Goal: Information Seeking & Learning: Learn about a topic

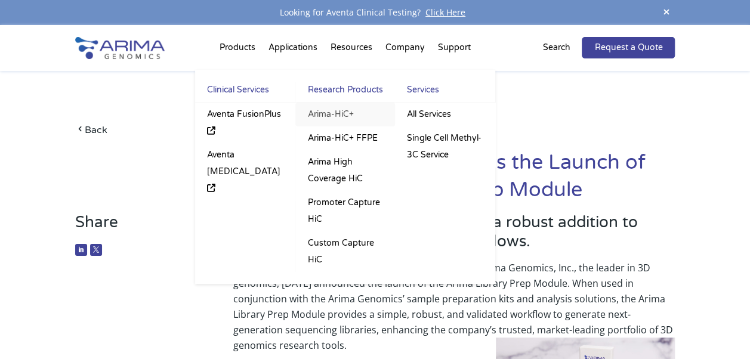
click at [321, 110] on link "Arima-HiC+" at bounding box center [345, 115] width 100 height 24
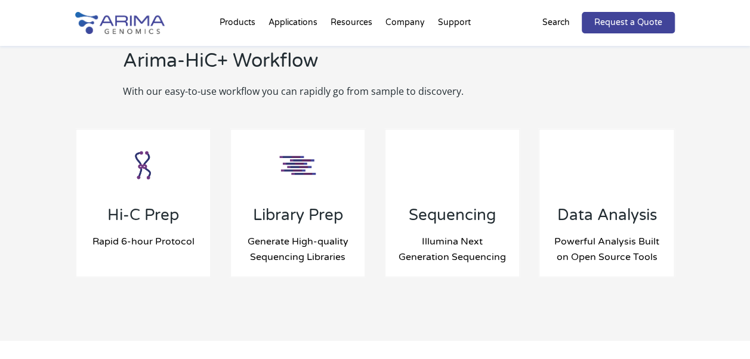
scroll to position [1278, 0]
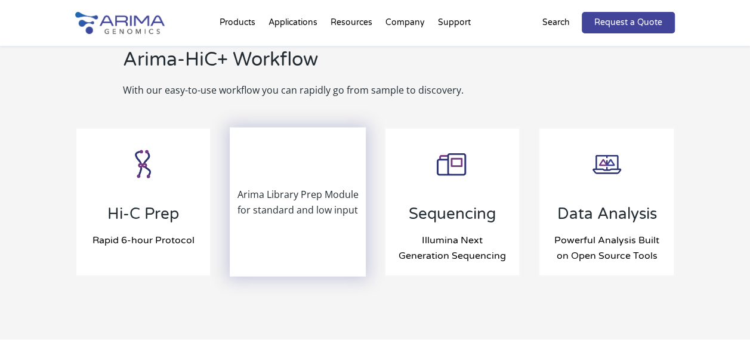
click at [326, 208] on div "Arima Library Prep Module for standard and low input" at bounding box center [298, 202] width 134 height 147
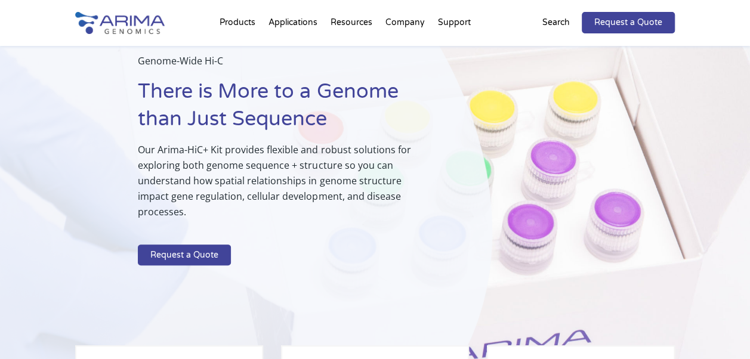
scroll to position [0, 0]
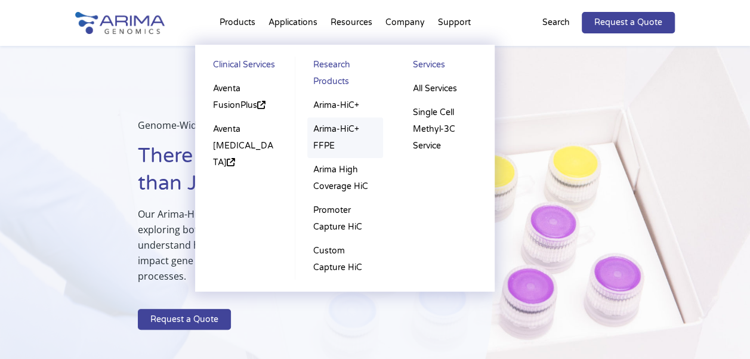
click at [332, 129] on link "Arima-HiC+ FFPE" at bounding box center [345, 138] width 76 height 41
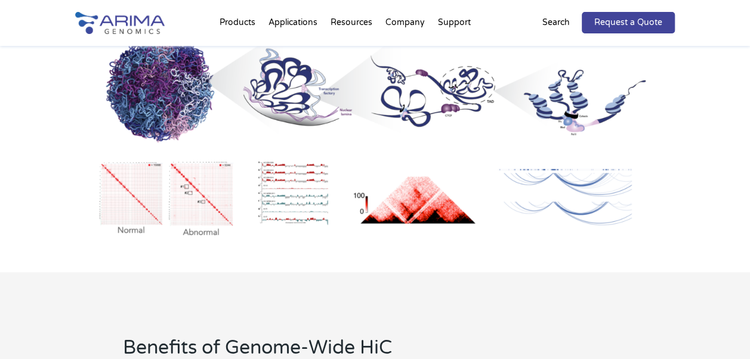
scroll to position [762, 0]
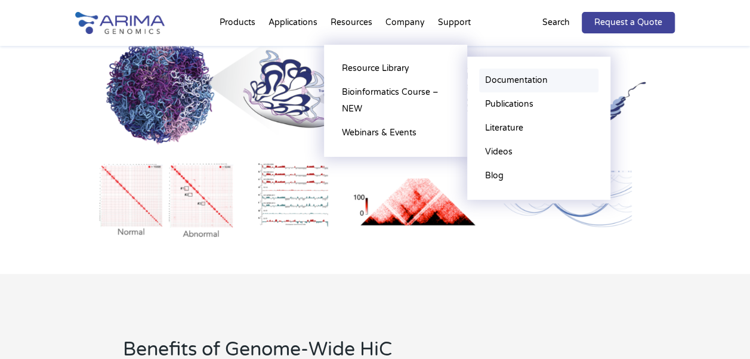
click at [520, 79] on link "Documentation" at bounding box center [538, 81] width 119 height 24
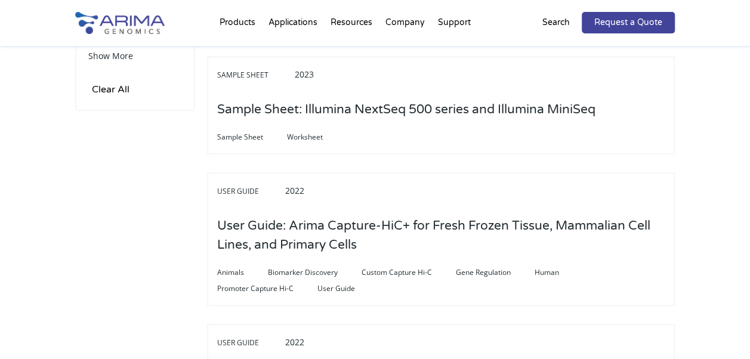
scroll to position [591, 0]
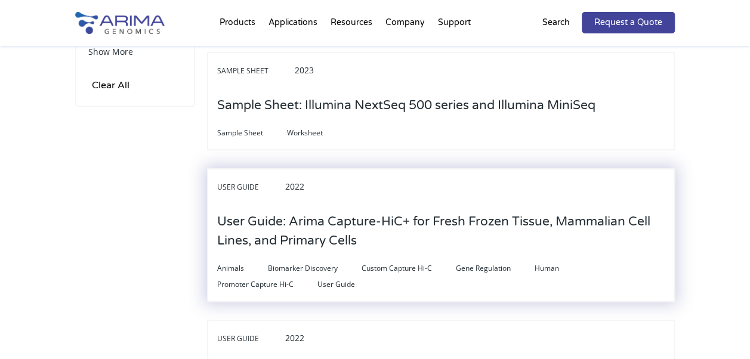
click at [434, 219] on h3 "User Guide: Arima Capture-HiC+ for Fresh Frozen Tissue, Mammalian Cell Lines, a…" at bounding box center [440, 231] width 447 height 56
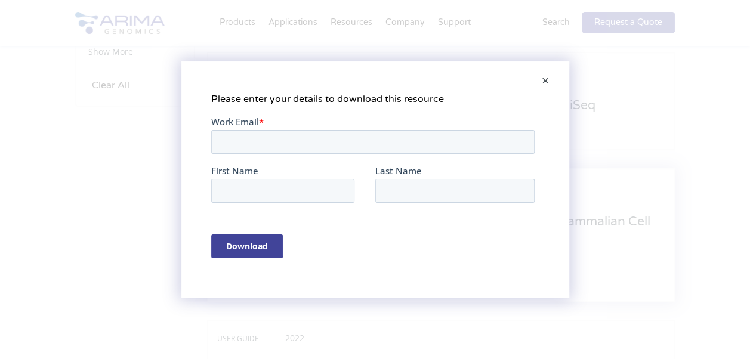
scroll to position [0, 0]
click at [543, 74] on span at bounding box center [545, 81] width 24 height 29
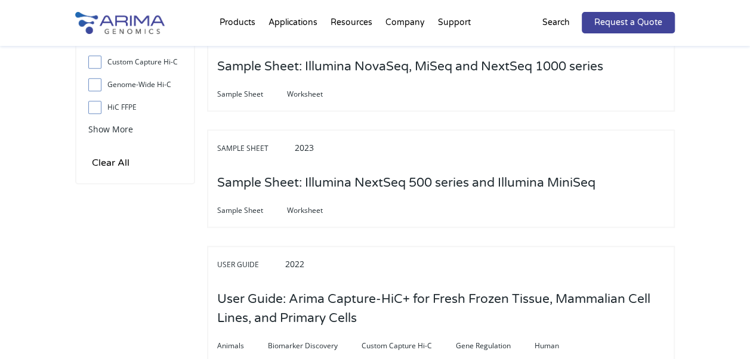
scroll to position [497, 0]
